Goal: Task Accomplishment & Management: Manage account settings

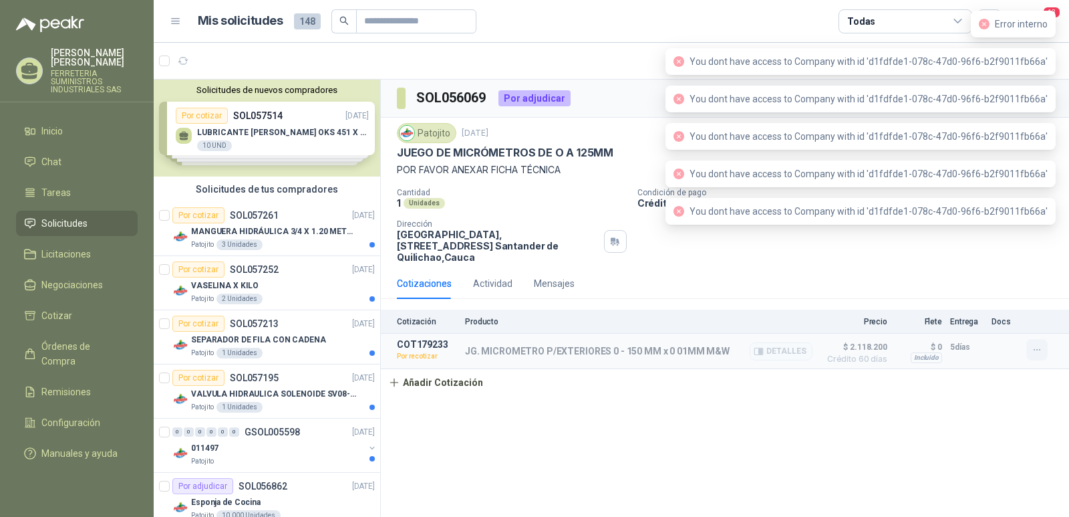
click at [1039, 344] on icon "button" at bounding box center [1037, 349] width 11 height 11
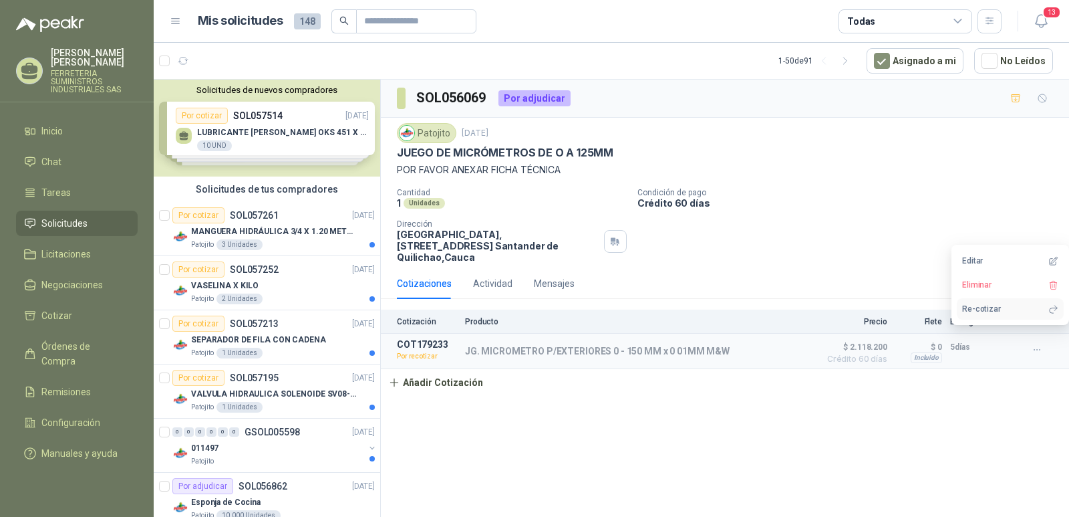
click at [979, 307] on button "Re-cotizar" at bounding box center [1010, 308] width 107 height 21
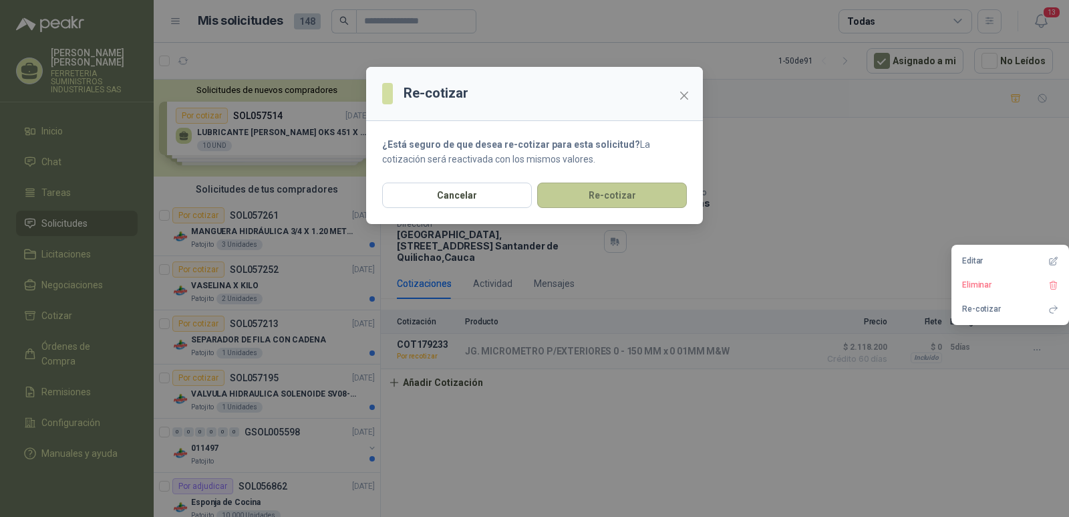
click at [616, 196] on button "Re-cotizar" at bounding box center [612, 194] width 150 height 25
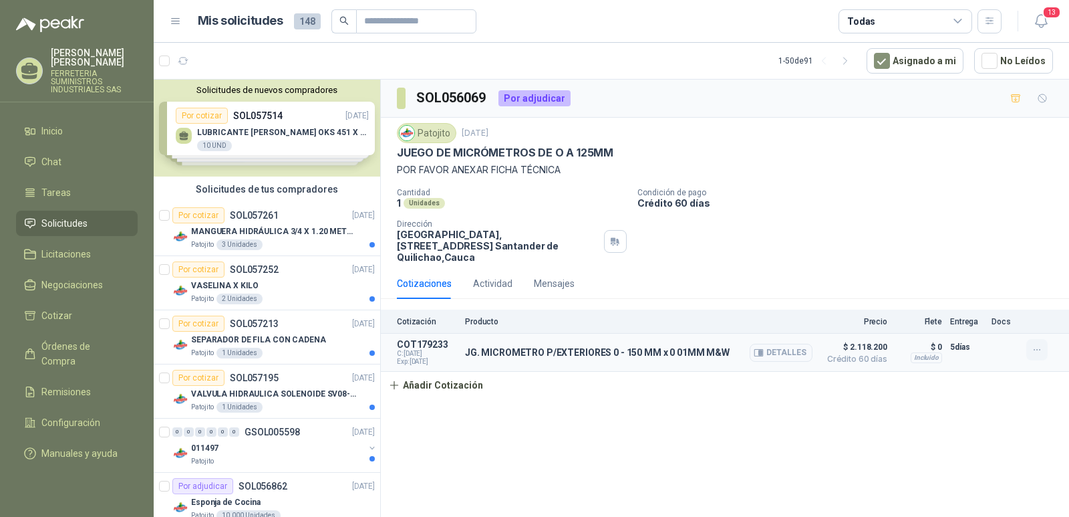
click at [1033, 344] on icon "button" at bounding box center [1037, 349] width 11 height 11
click at [1051, 284] on icon "button" at bounding box center [1054, 285] width 10 height 10
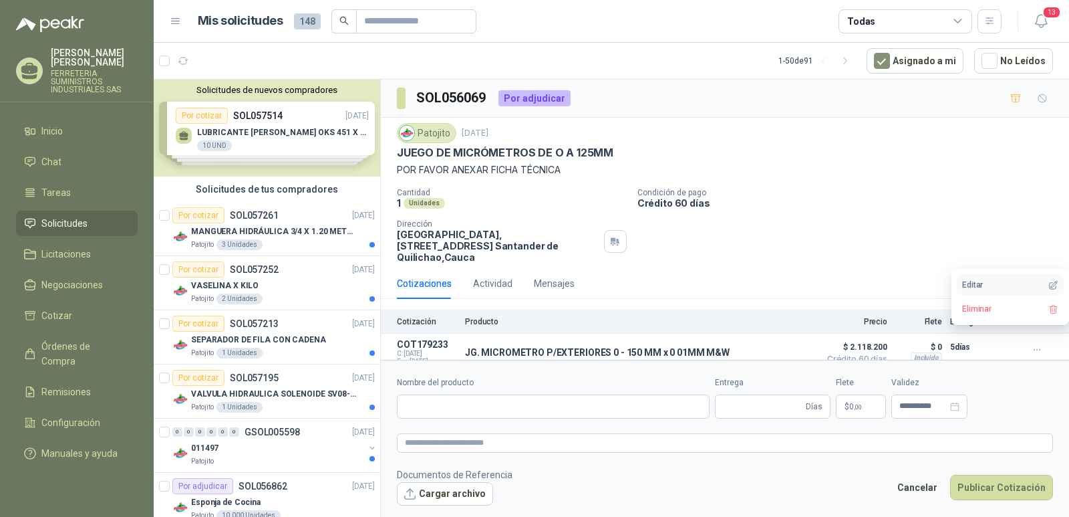
type input "**********"
type input "*"
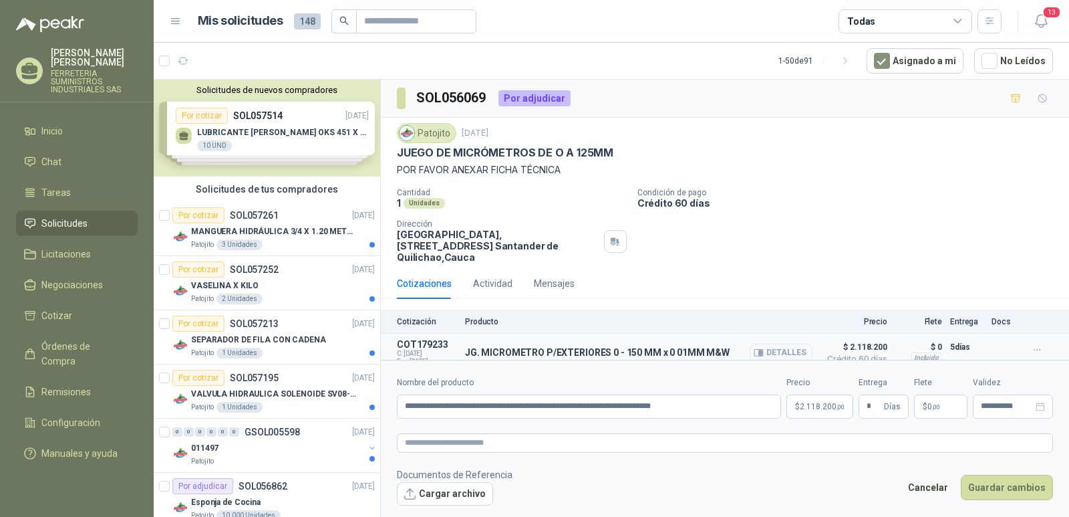
click at [850, 339] on span "$ 2.118.200" at bounding box center [854, 347] width 67 height 16
click at [808, 408] on span "2.118.200 ,00" at bounding box center [822, 406] width 45 height 8
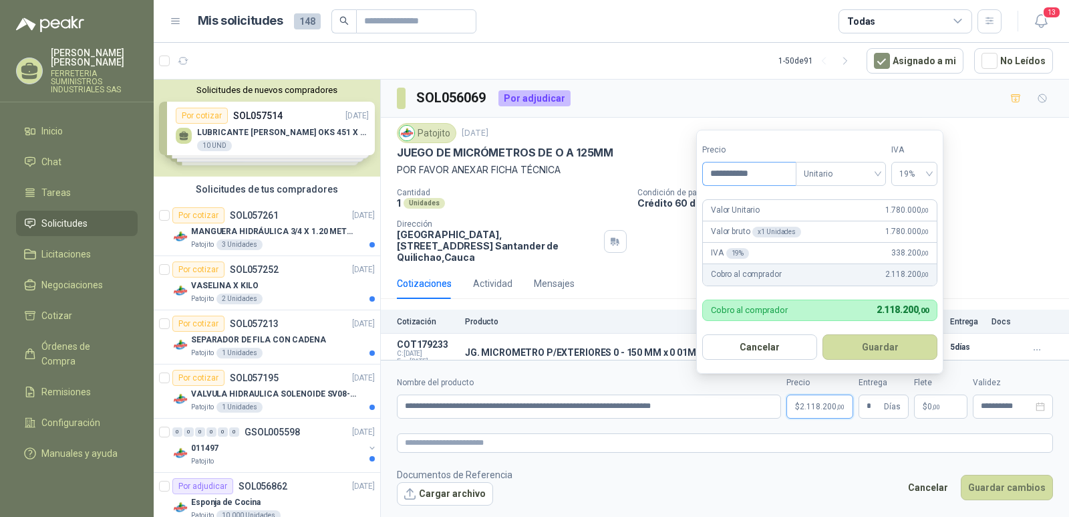
click at [738, 173] on input "**********" at bounding box center [749, 173] width 93 height 23
type input "**********"
click at [860, 347] on button "Guardar" at bounding box center [880, 346] width 115 height 25
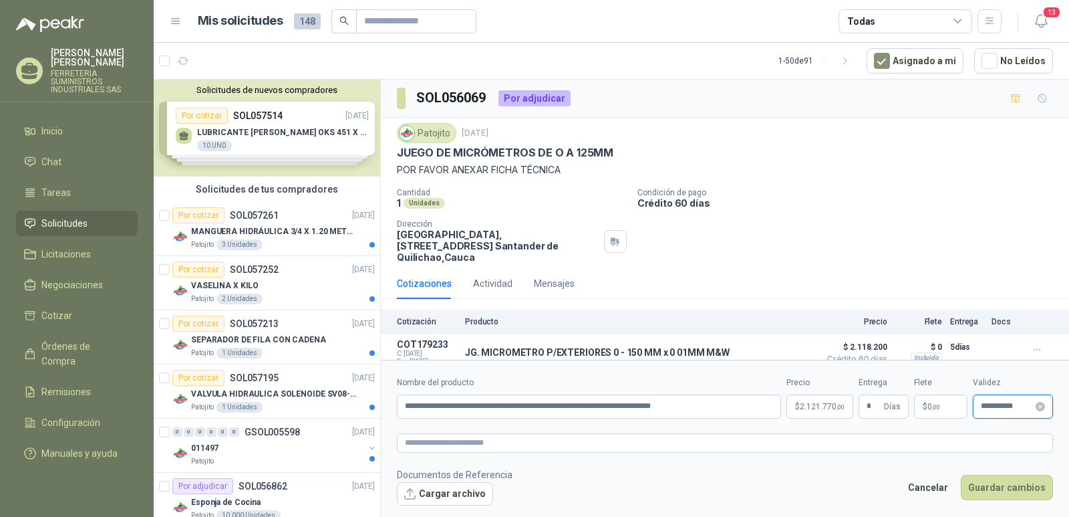
click at [1001, 408] on input "**********" at bounding box center [1007, 406] width 52 height 9
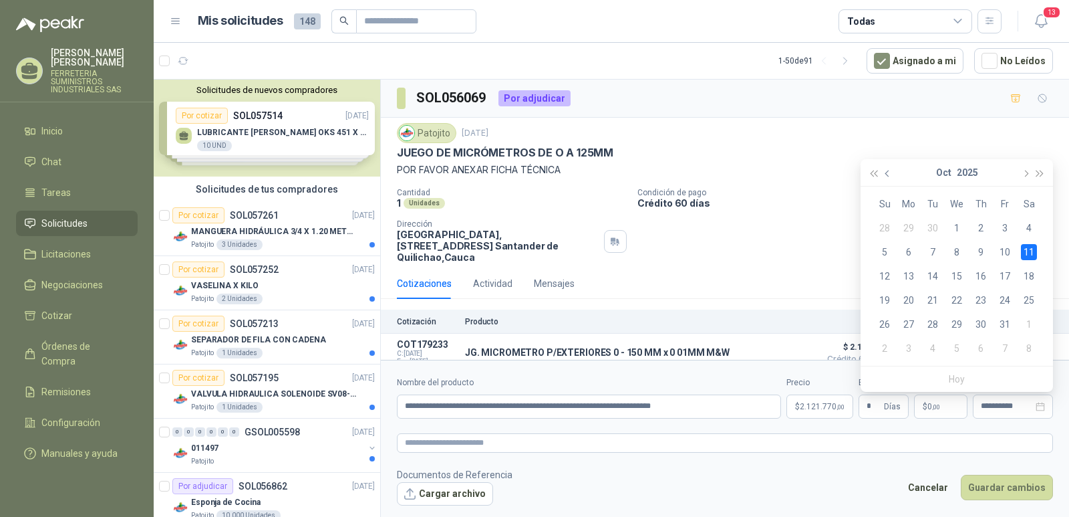
click at [886, 171] on span "button" at bounding box center [889, 173] width 7 height 7
click at [1027, 172] on span "button" at bounding box center [1025, 173] width 7 height 7
click at [1003, 227] on div "3" at bounding box center [1005, 228] width 16 height 16
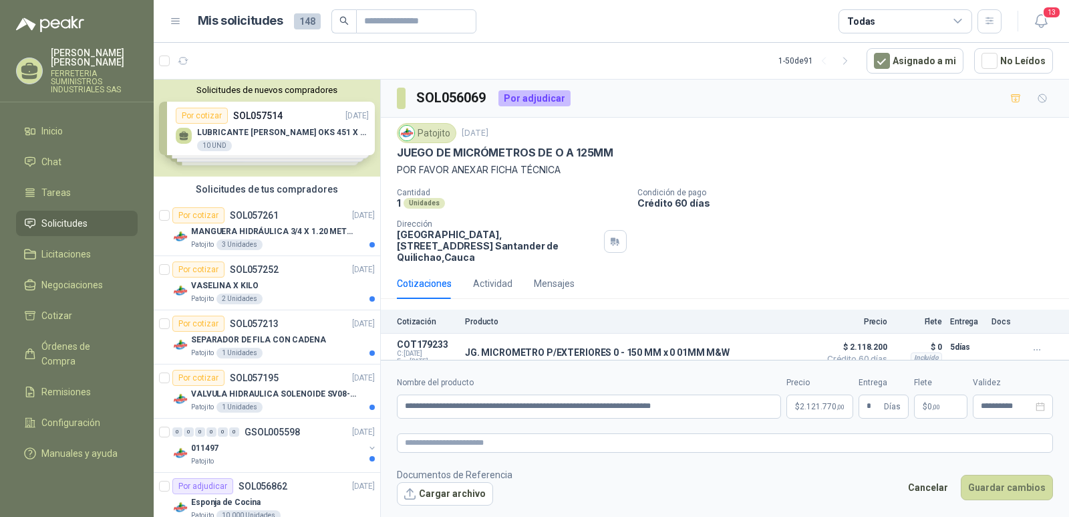
type input "**********"
click at [998, 488] on button "Guardar cambios" at bounding box center [1007, 487] width 92 height 25
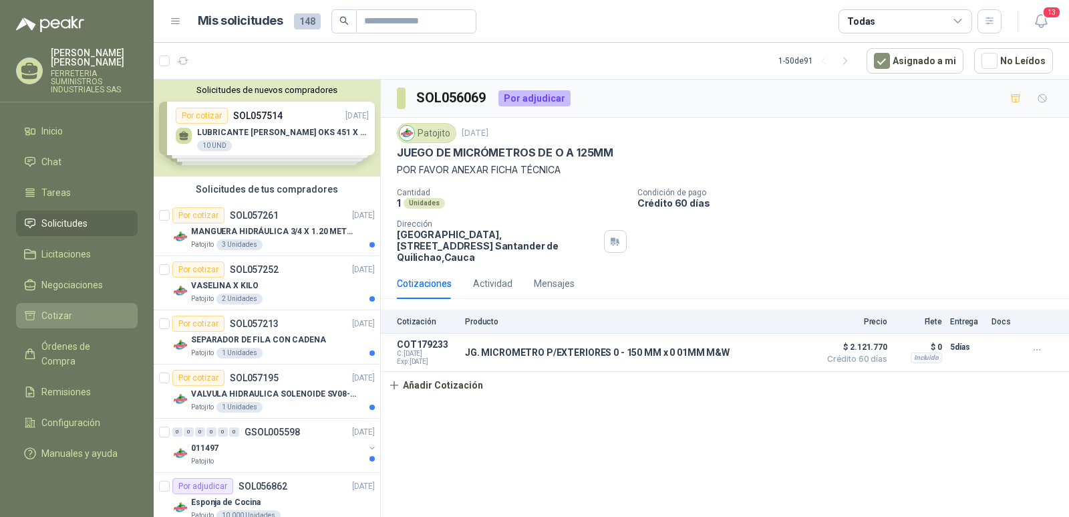
click at [83, 313] on li "Cotizar" at bounding box center [77, 315] width 106 height 15
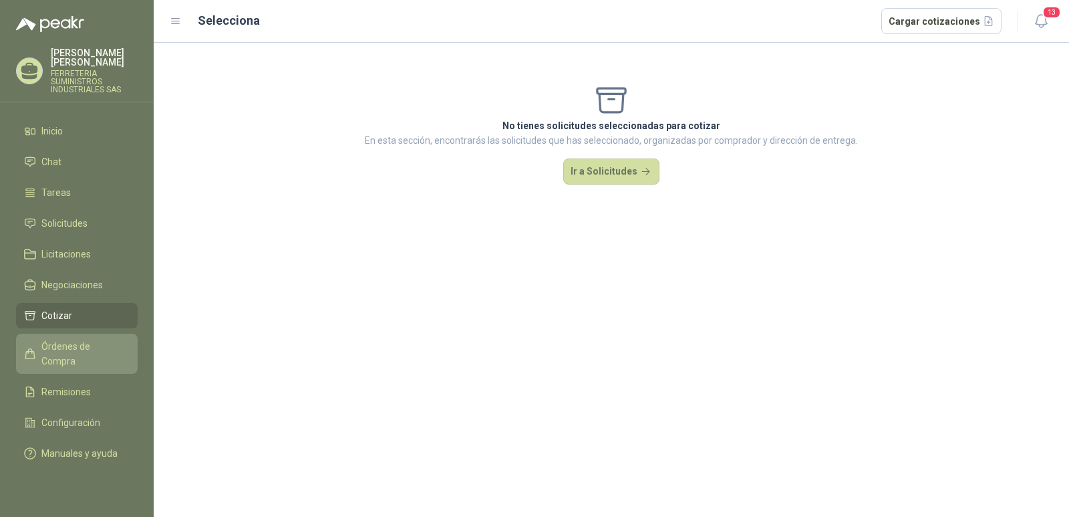
click at [70, 356] on link "Órdenes de Compra" at bounding box center [77, 354] width 122 height 40
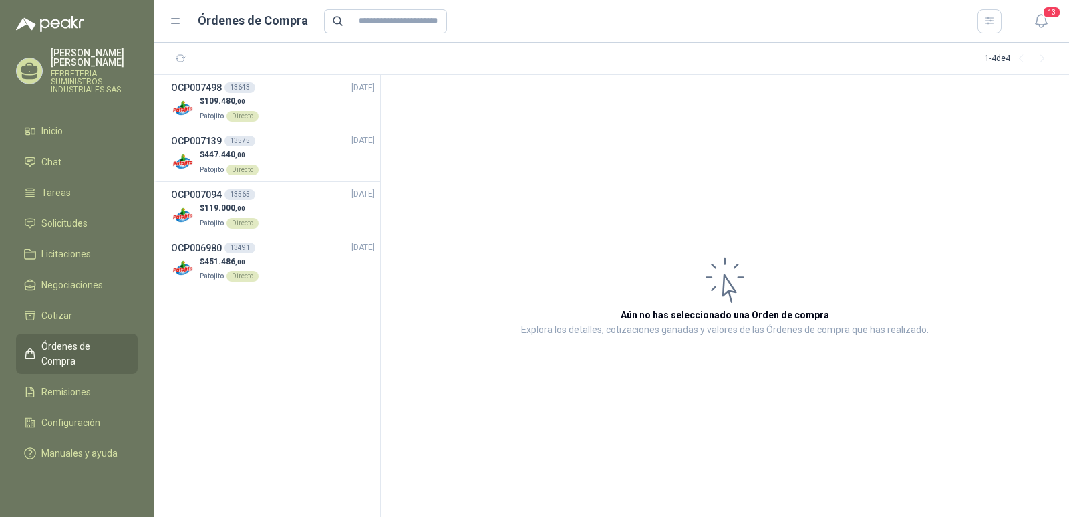
click at [93, 344] on span "Órdenes de Compra" at bounding box center [83, 353] width 84 height 29
click at [76, 341] on span "Órdenes de Compra" at bounding box center [83, 353] width 84 height 29
click at [65, 309] on span "Cotizar" at bounding box center [56, 315] width 31 height 15
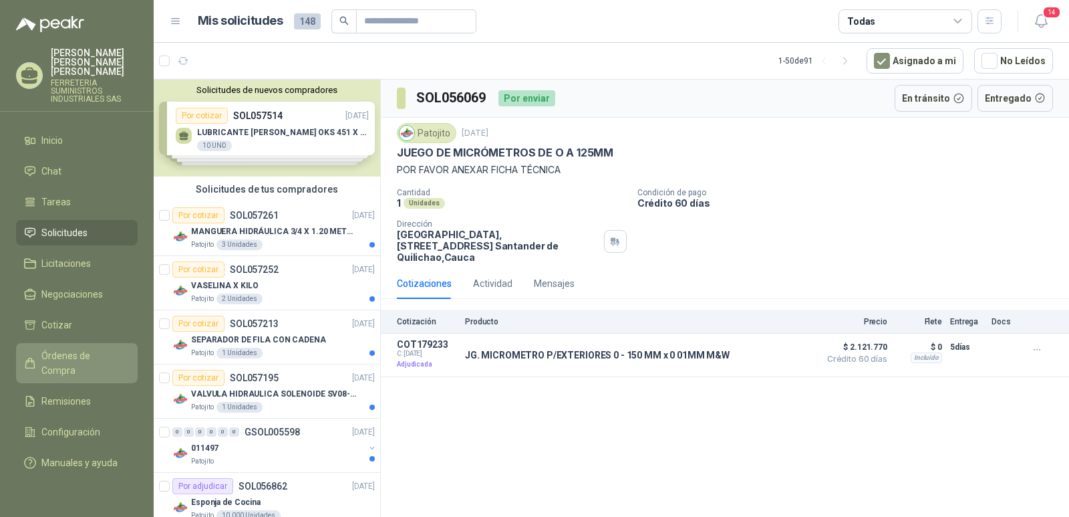
click at [67, 348] on span "Órdenes de Compra" at bounding box center [83, 362] width 84 height 29
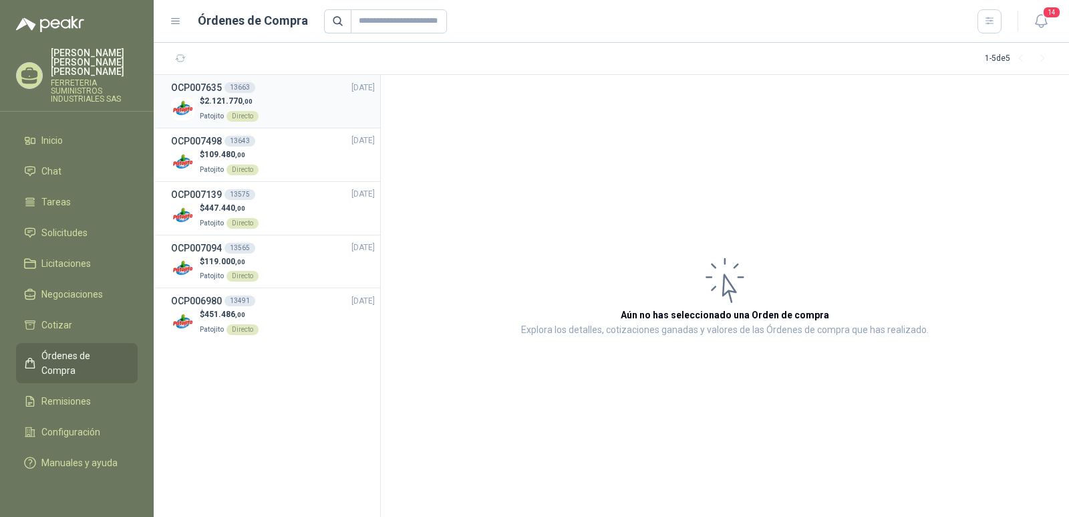
click at [205, 86] on h3 "OCP007635" at bounding box center [196, 87] width 51 height 15
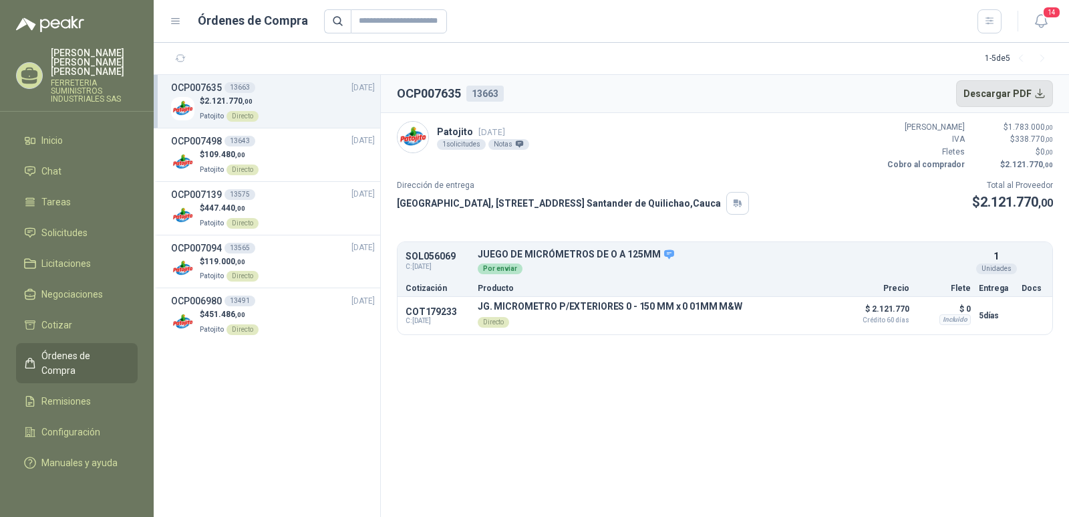
click at [987, 94] on button "Descargar PDF" at bounding box center [1005, 93] width 98 height 27
